Goal: Information Seeking & Learning: Learn about a topic

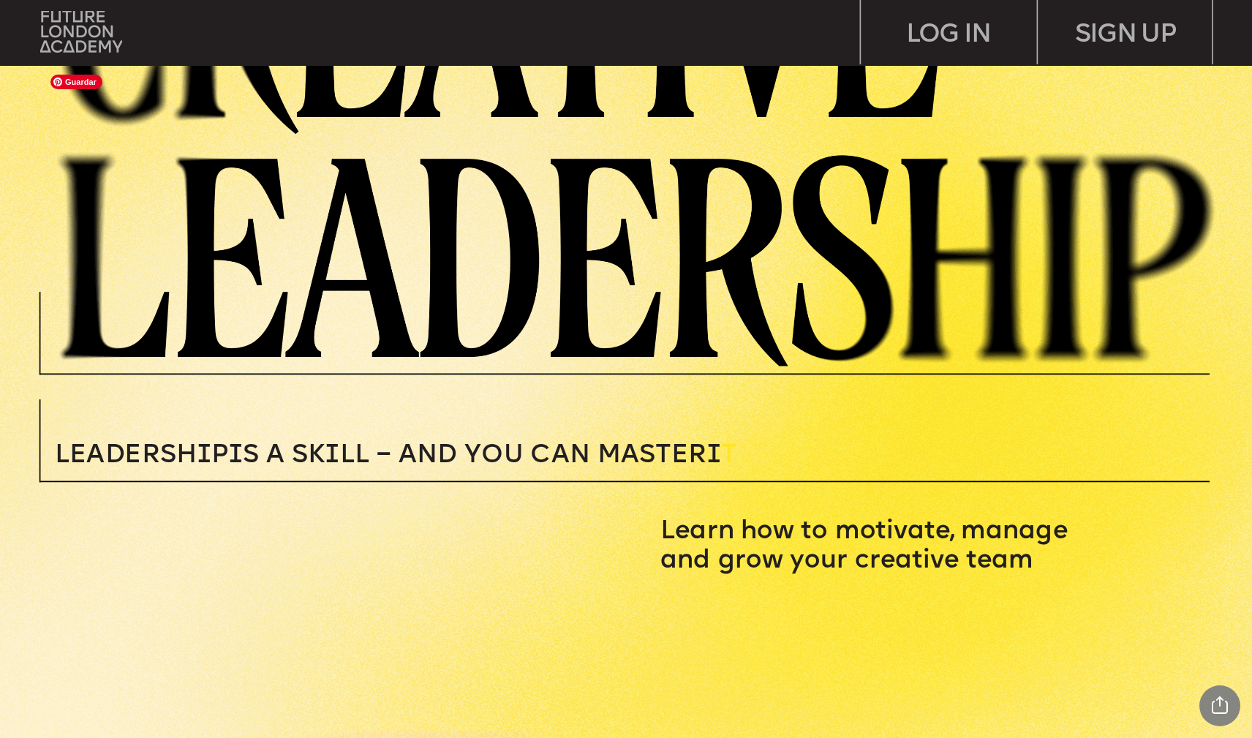
scroll to position [166, 0]
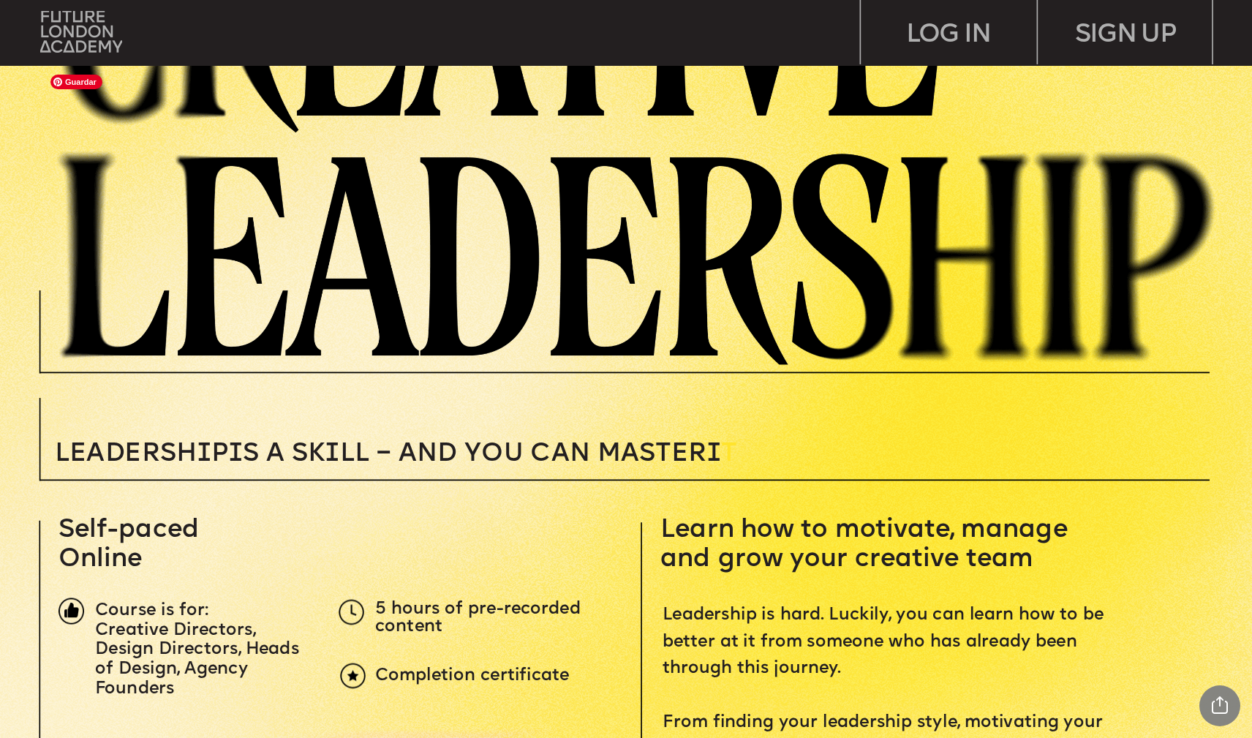
click at [328, 278] on img at bounding box center [647, 133] width 1209 height 464
click at [79, 29] on img at bounding box center [81, 32] width 82 height 42
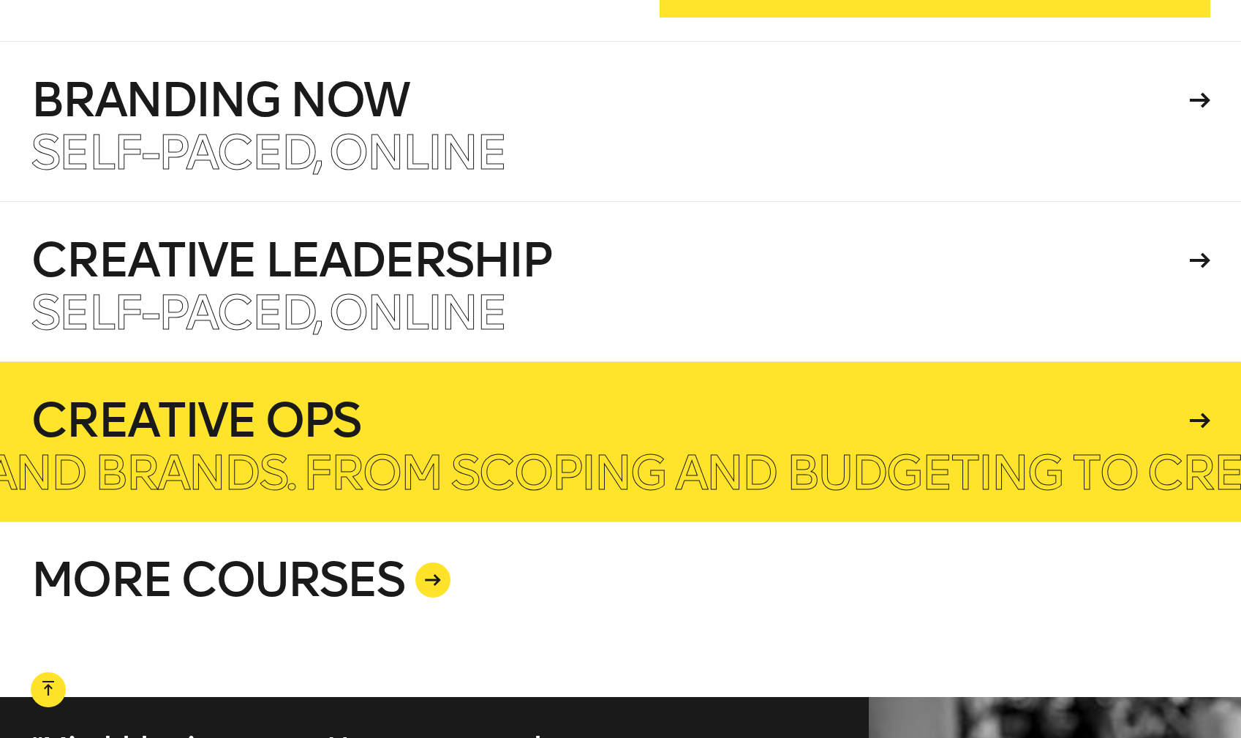
scroll to position [3570, 0]
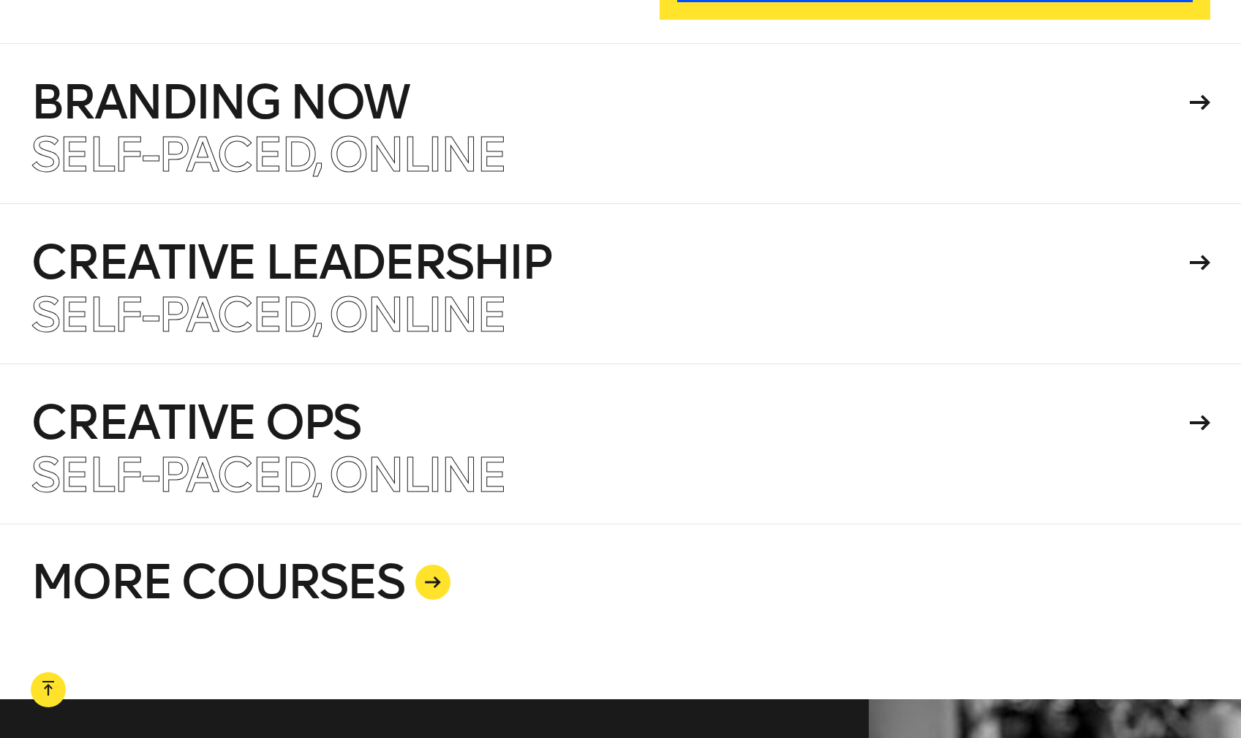
click at [299, 534] on link "MORE COURSES" at bounding box center [620, 610] width 1179 height 175
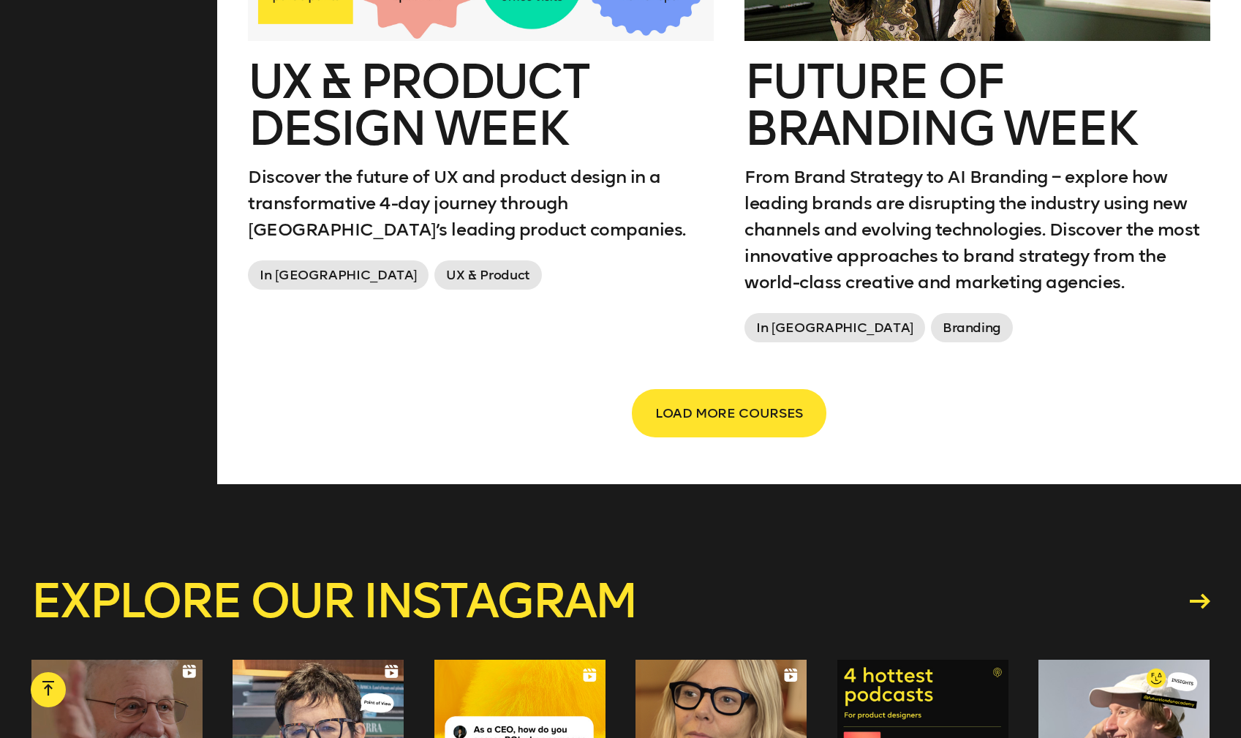
scroll to position [2652, 0]
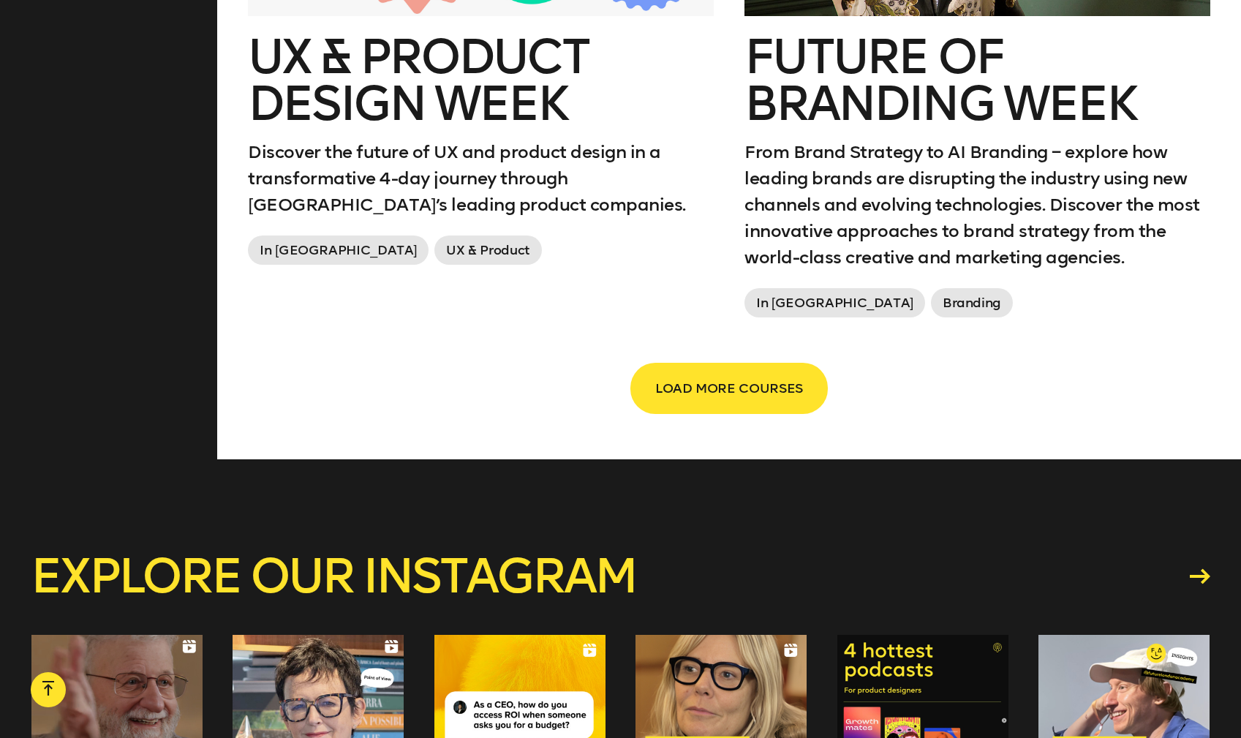
click at [706, 380] on span "LOAD MORE COURSES" at bounding box center [729, 388] width 148 height 28
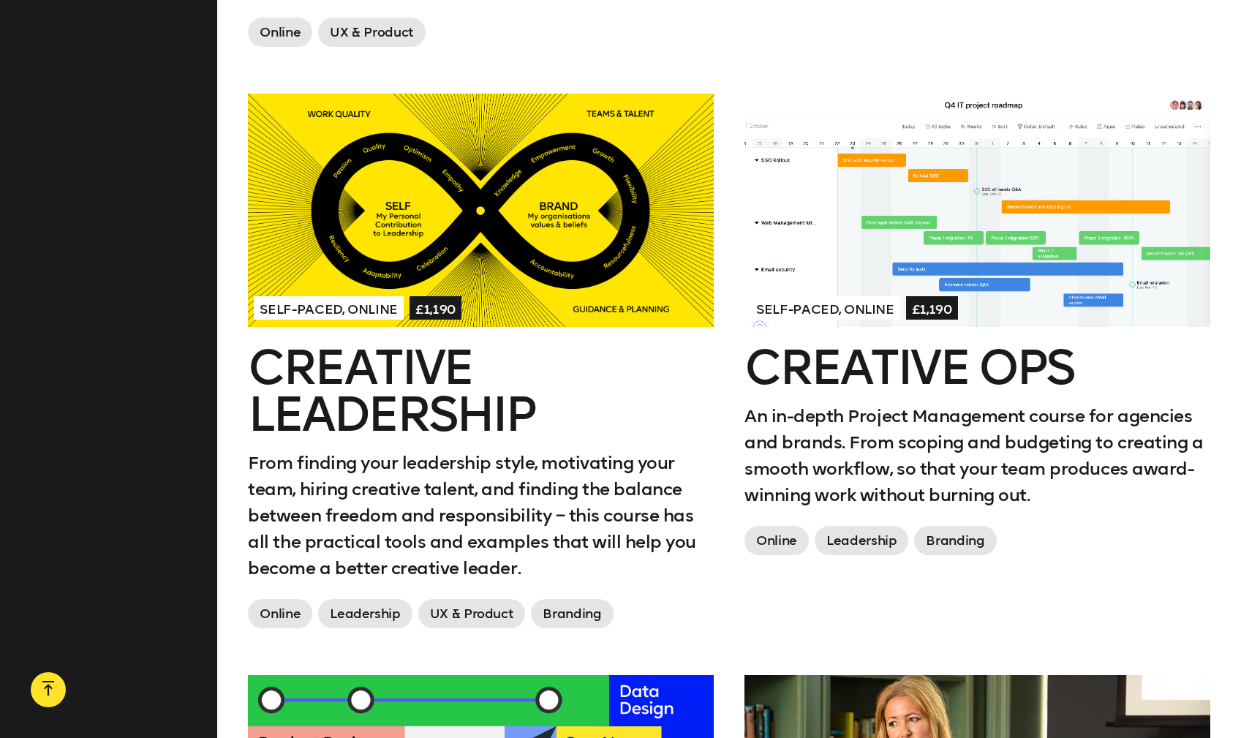
scroll to position [1739, 0]
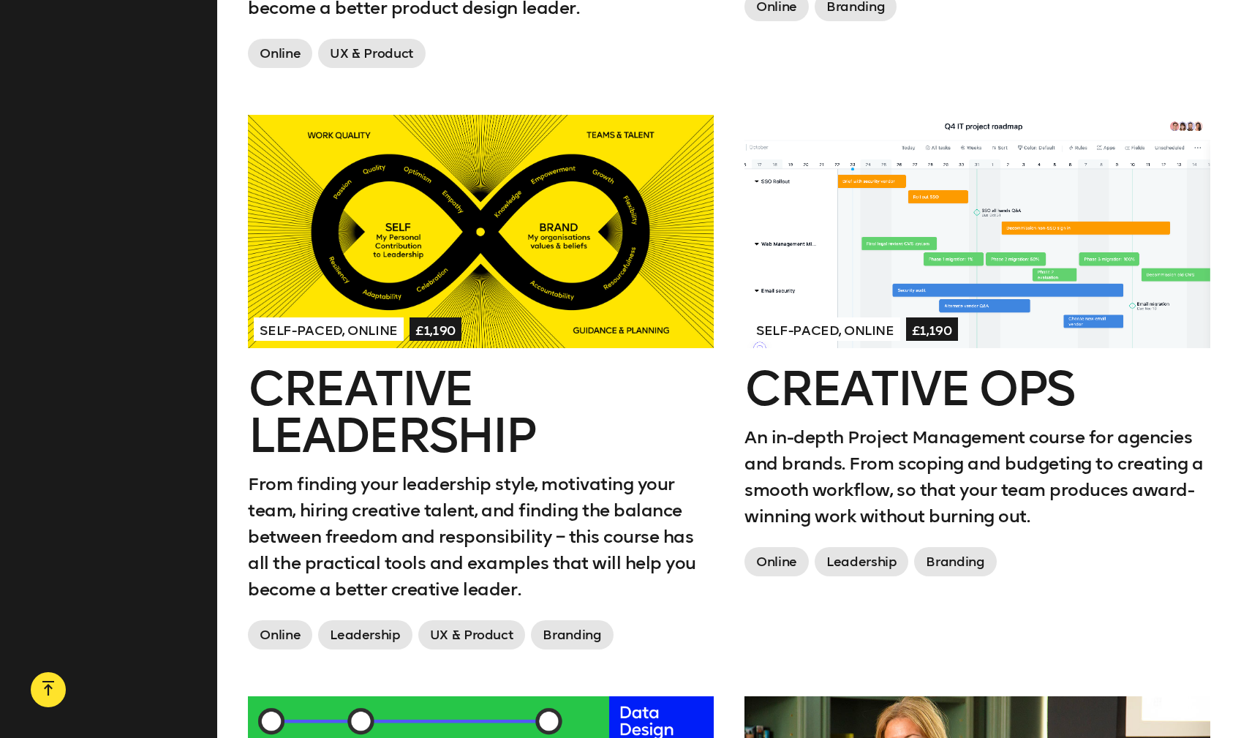
click at [400, 406] on h2 "Creative Leadership" at bounding box center [480, 413] width 465 height 94
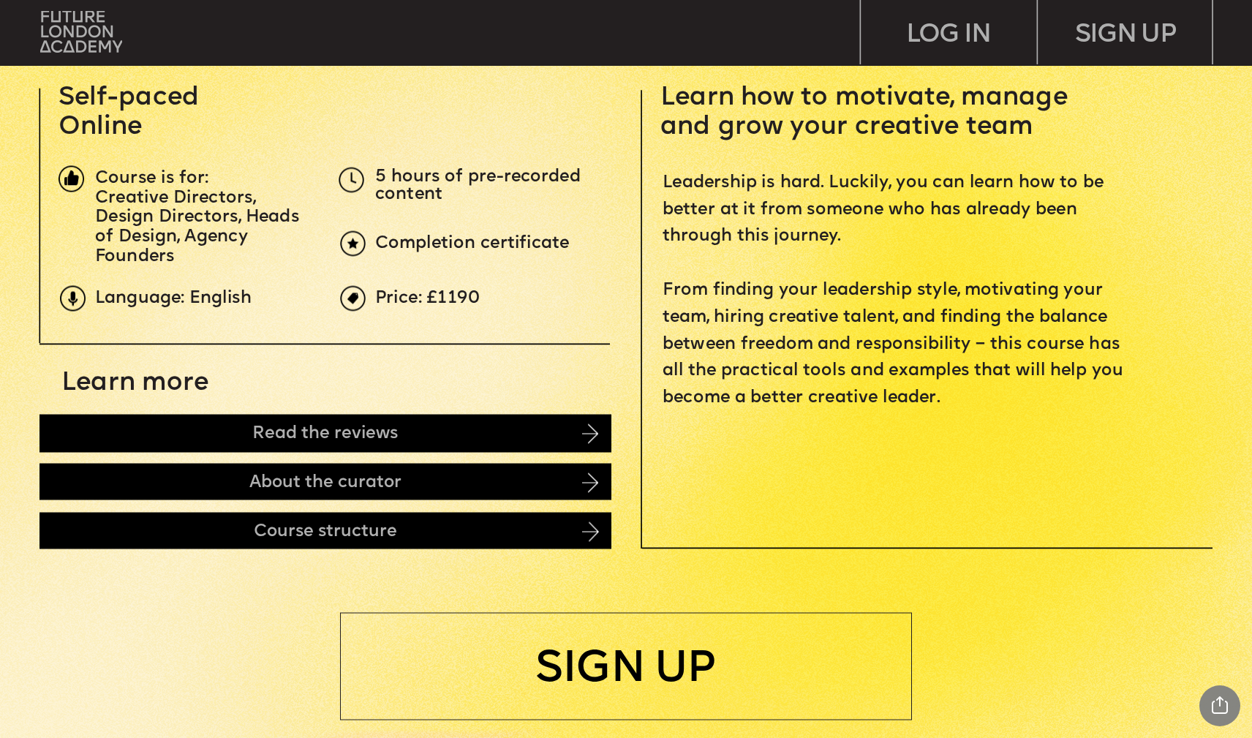
scroll to position [599, 0]
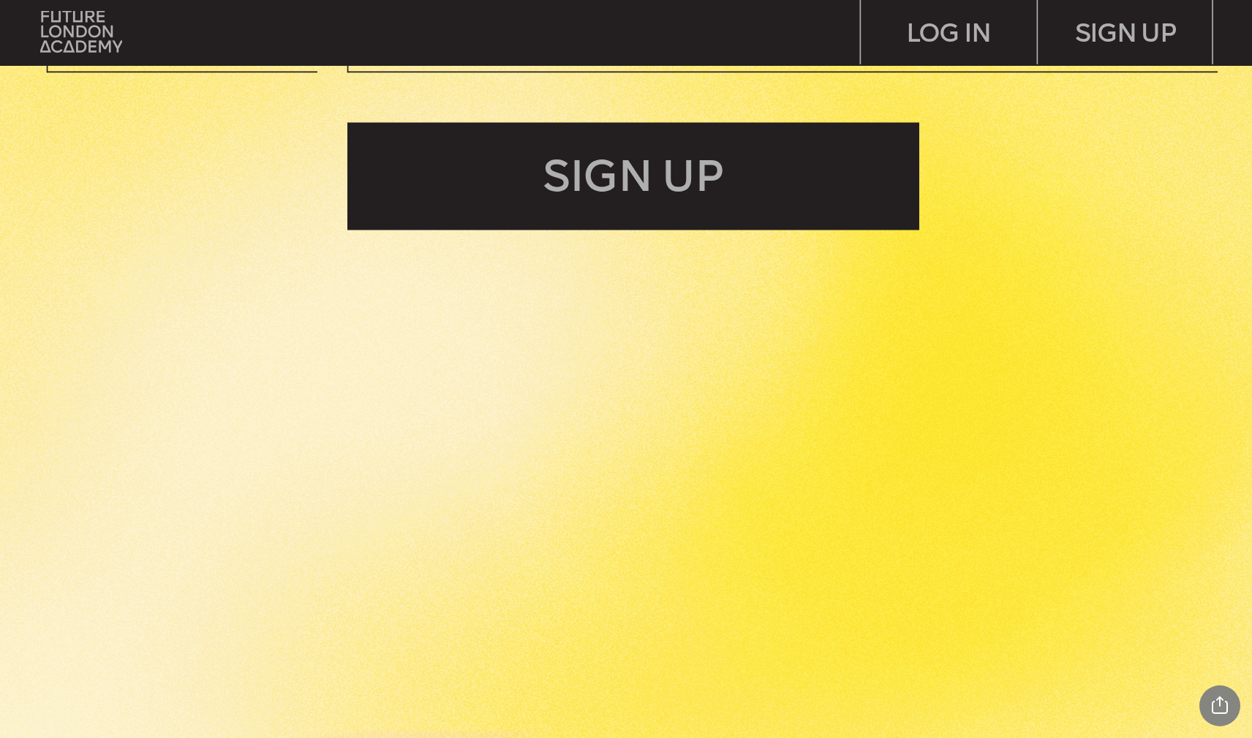
scroll to position [5737, 0]
